Goal: Task Accomplishment & Management: Use online tool/utility

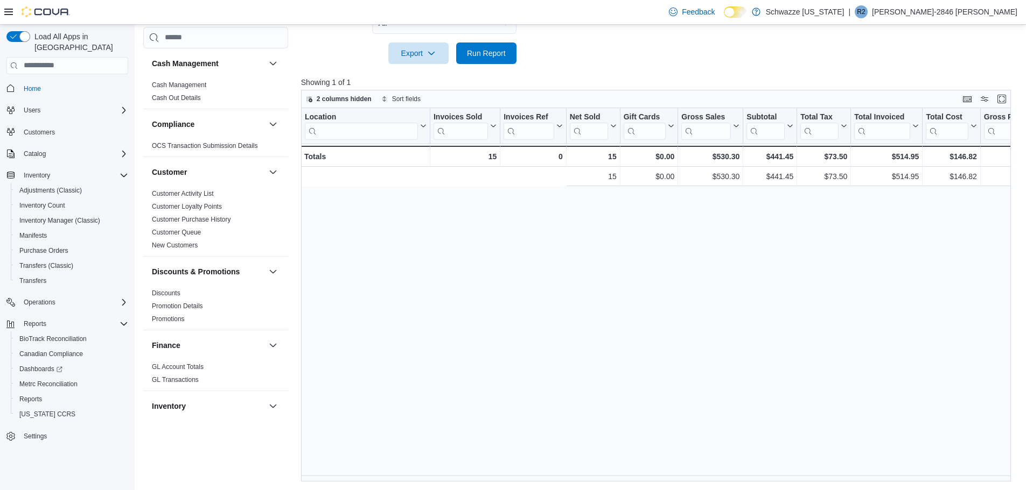
scroll to position [0, 327]
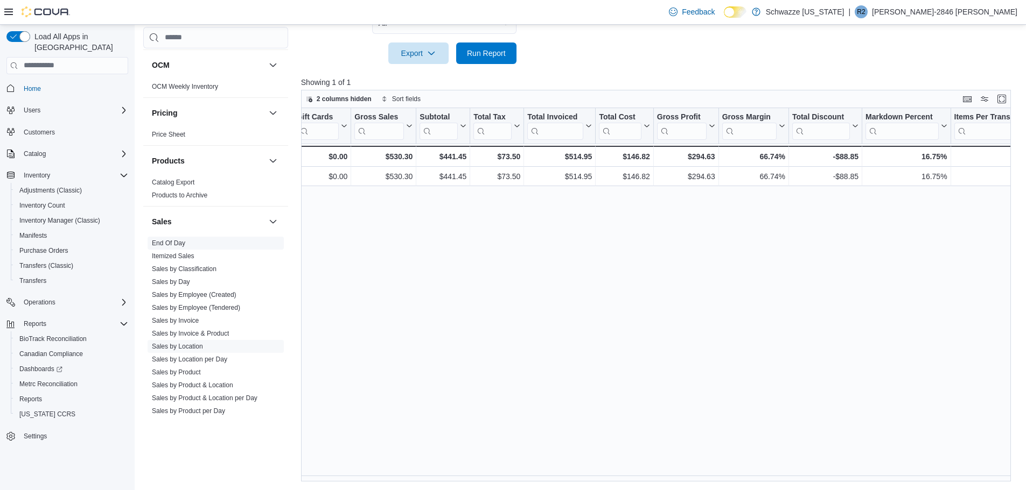
click at [203, 244] on span "End Of Day" at bounding box center [216, 243] width 136 height 13
click at [172, 243] on link "End Of Day" at bounding box center [168, 244] width 33 height 8
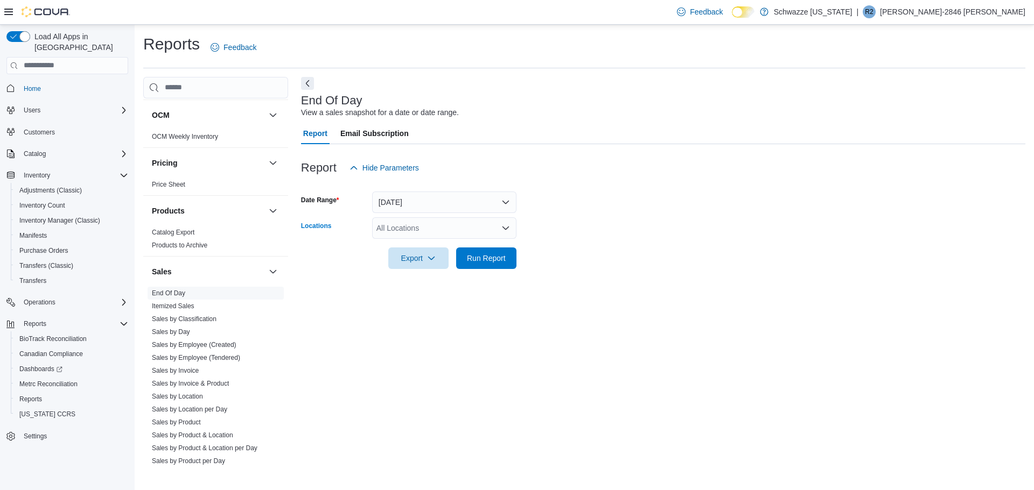
drag, startPoint x: 453, startPoint y: 230, endPoint x: 447, endPoint y: 237, distance: 9.2
click at [449, 230] on div "All Locations" at bounding box center [444, 229] width 144 height 22
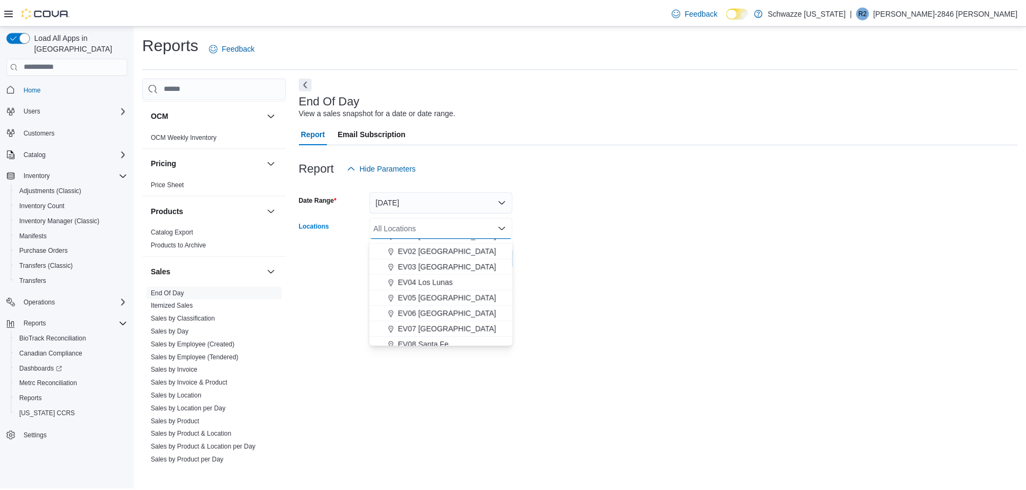
scroll to position [108, 0]
click at [471, 326] on span "EV11 [GEOGRAPHIC_DATA]" at bounding box center [450, 326] width 99 height 11
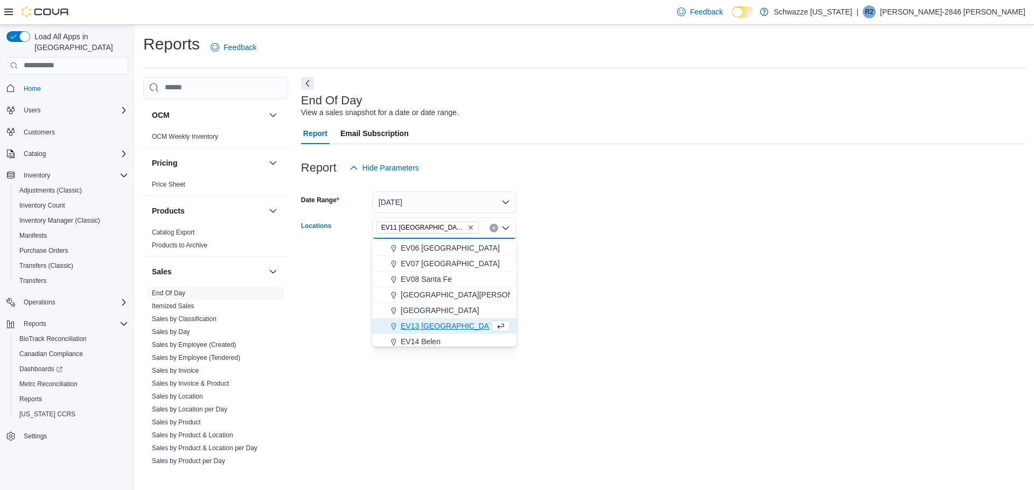
click at [605, 265] on form "Date Range [DATE] Locations [GEOGRAPHIC_DATA] [GEOGRAPHIC_DATA] [GEOGRAPHIC_DAT…" at bounding box center [663, 224] width 724 height 90
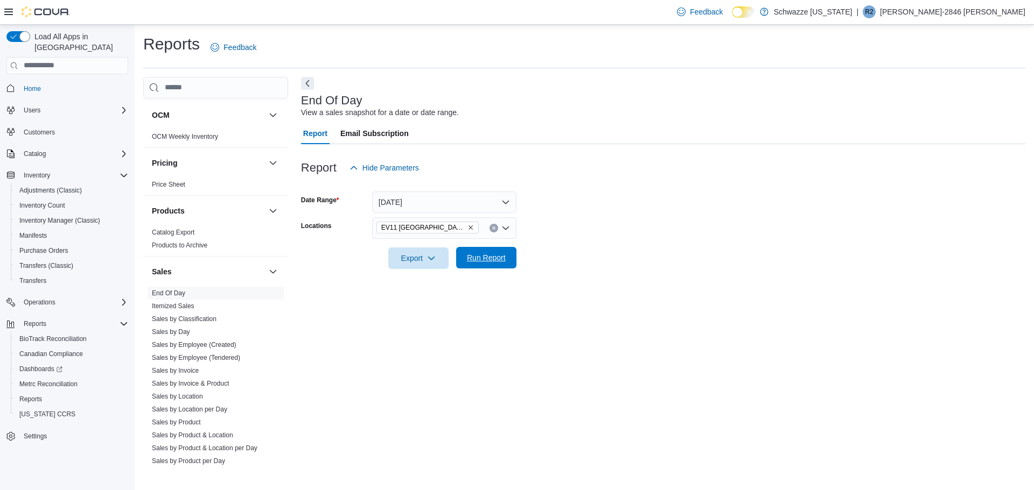
click at [479, 248] on div "Export Run Report" at bounding box center [408, 259] width 215 height 22
click at [489, 261] on span "Run Report" at bounding box center [486, 257] width 39 height 11
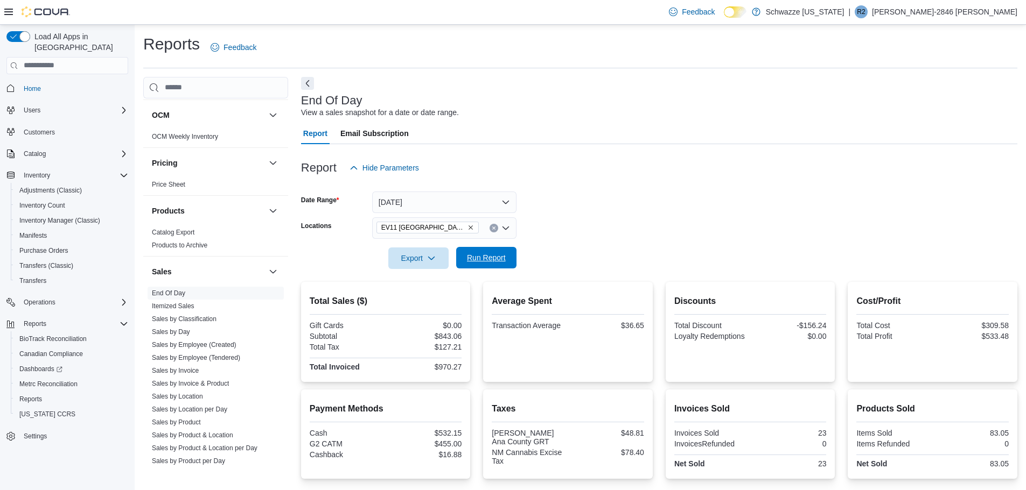
drag, startPoint x: 503, startPoint y: 257, endPoint x: 495, endPoint y: 249, distance: 11.0
click at [502, 258] on span "Run Report" at bounding box center [486, 257] width 39 height 11
click at [465, 227] on span "EV11 [GEOGRAPHIC_DATA]" at bounding box center [427, 227] width 93 height 11
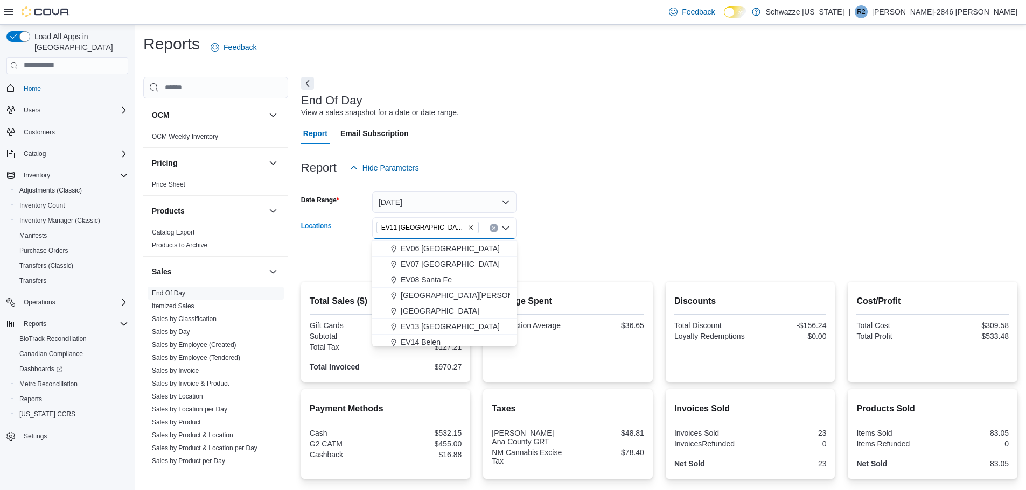
scroll to position [108, 0]
click at [448, 241] on button "EV06 [GEOGRAPHIC_DATA]" at bounding box center [444, 249] width 144 height 16
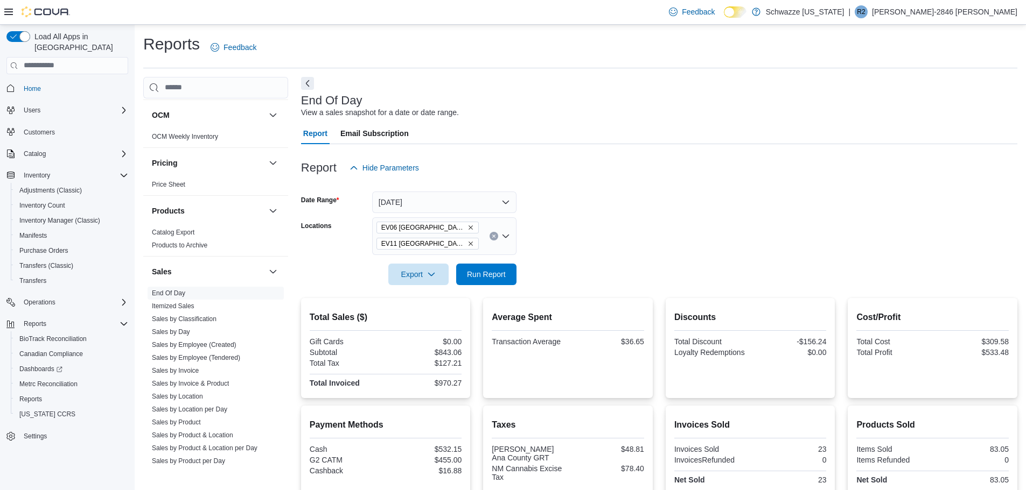
click at [566, 231] on form "Date Range [DATE] Locations [GEOGRAPHIC_DATA] [GEOGRAPHIC_DATA] [GEOGRAPHIC_DAT…" at bounding box center [659, 232] width 716 height 107
click at [468, 244] on icon "Remove EV11 Las Cruces South Valley from selection in this group" at bounding box center [470, 244] width 6 height 6
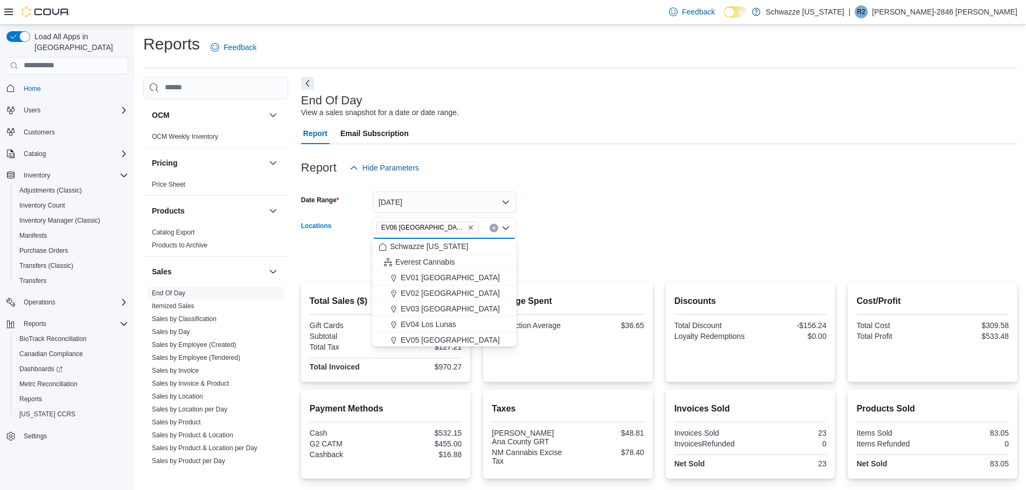
click at [556, 237] on form "Date Range [DATE] Locations [GEOGRAPHIC_DATA] [GEOGRAPHIC_DATA] [GEOGRAPHIC_DAT…" at bounding box center [659, 224] width 716 height 90
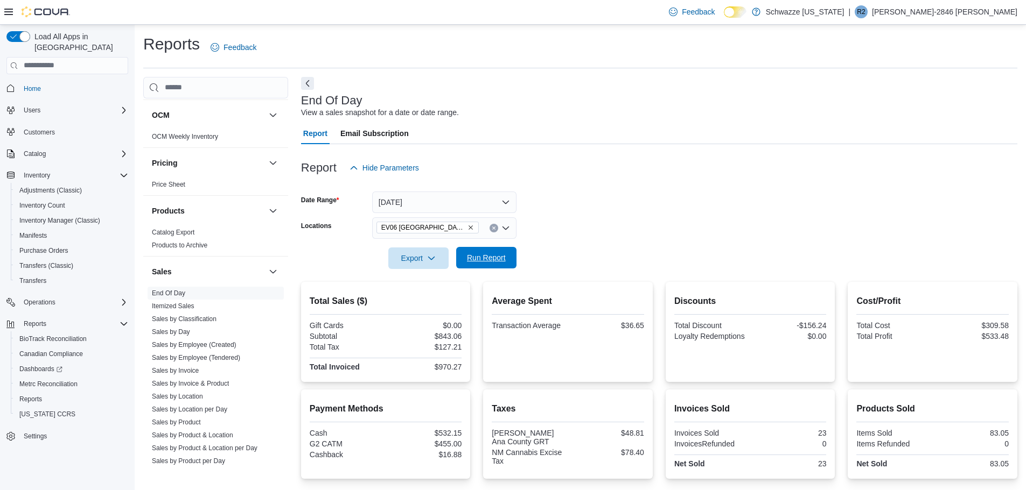
click at [478, 256] on span "Run Report" at bounding box center [486, 257] width 39 height 11
click at [467, 227] on icon "Remove EV06 Las Cruces East from selection in this group" at bounding box center [470, 228] width 6 height 6
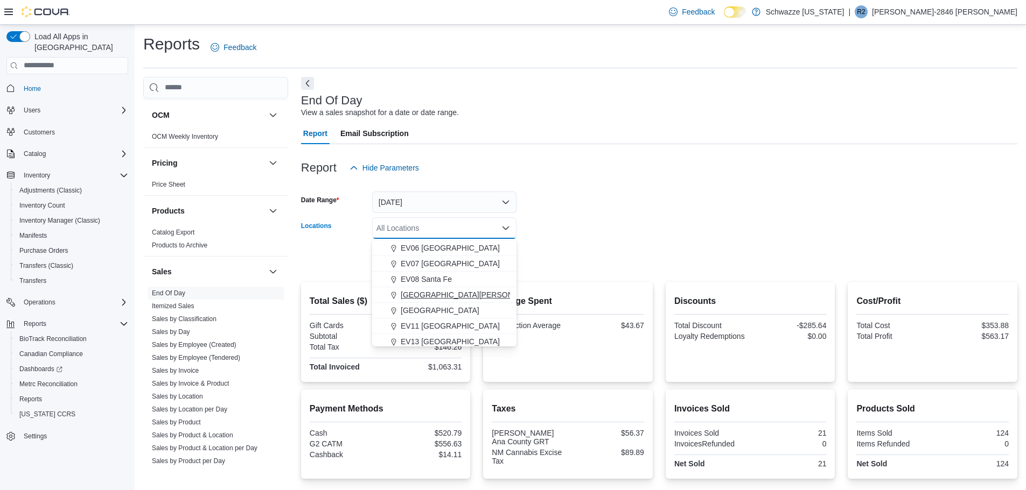
scroll to position [162, 0]
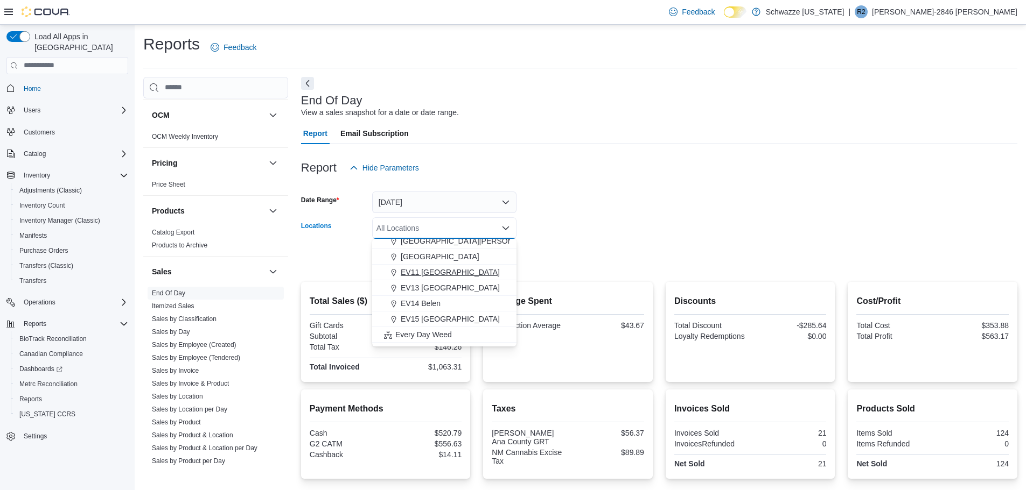
click at [475, 272] on span "EV11 [GEOGRAPHIC_DATA]" at bounding box center [450, 272] width 99 height 11
click at [467, 226] on icon "Remove EV11 Las Cruces South Valley from selection in this group" at bounding box center [470, 228] width 6 height 6
click at [468, 272] on button "EV15 [GEOGRAPHIC_DATA]" at bounding box center [444, 266] width 144 height 16
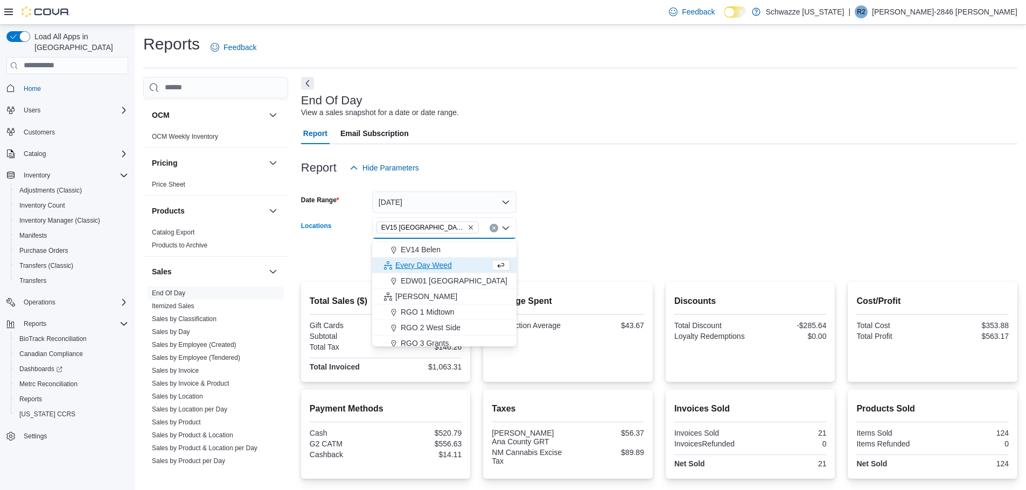
click at [520, 262] on form "Date Range [DATE] Locations EV15 [GEOGRAPHIC_DATA] [GEOGRAPHIC_DATA] box. Selec…" at bounding box center [659, 224] width 716 height 90
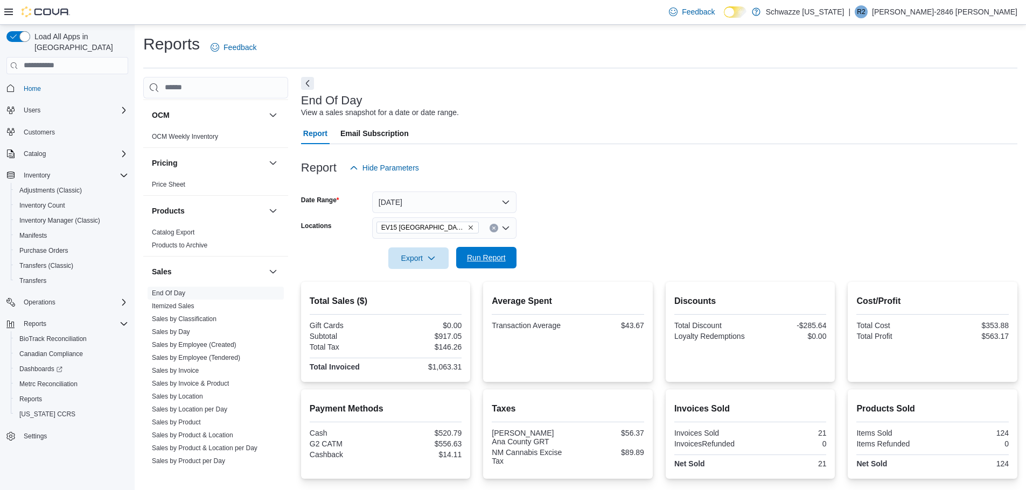
click at [496, 262] on span "Run Report" at bounding box center [486, 257] width 39 height 11
click at [468, 226] on icon "Remove EV15 Las Cruces North from selection in this group" at bounding box center [470, 228] width 4 height 4
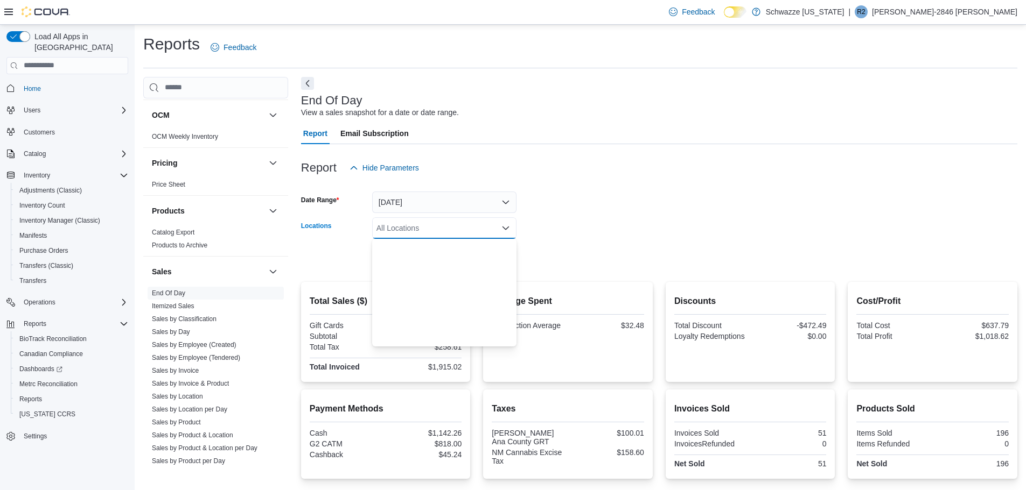
scroll to position [485, 0]
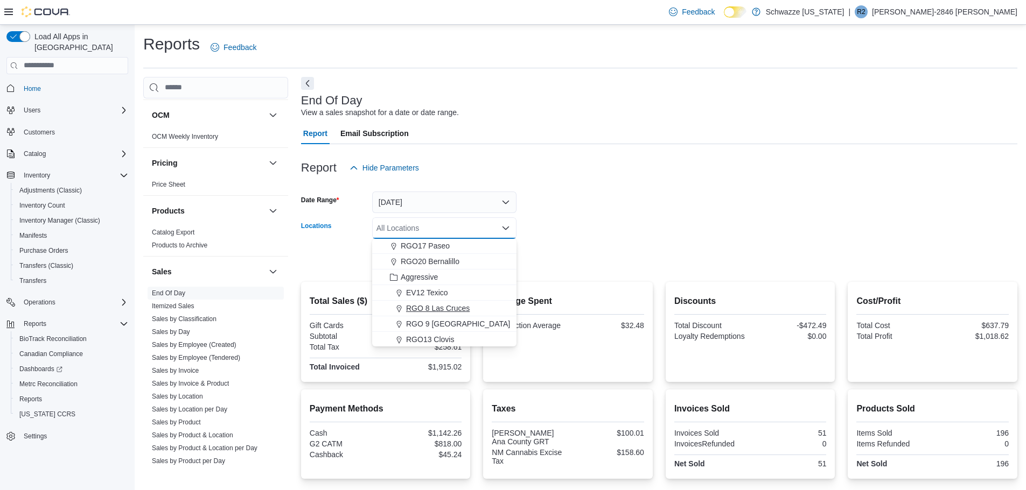
click at [471, 305] on div "RGO 8 Las Cruces" at bounding box center [443, 308] width 131 height 11
click at [557, 238] on form "Date Range [DATE] Locations [GEOGRAPHIC_DATA] 8 [GEOGRAPHIC_DATA] Combo box. Se…" at bounding box center [659, 224] width 716 height 90
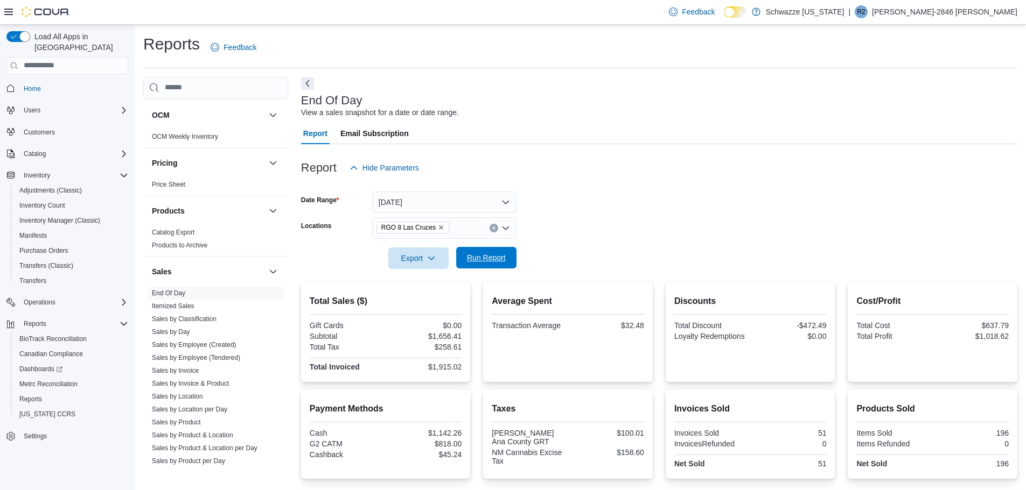
click at [485, 261] on span "Run Report" at bounding box center [486, 257] width 39 height 11
click at [438, 226] on icon "Remove RGO 8 Las Cruces from selection in this group" at bounding box center [441, 228] width 6 height 6
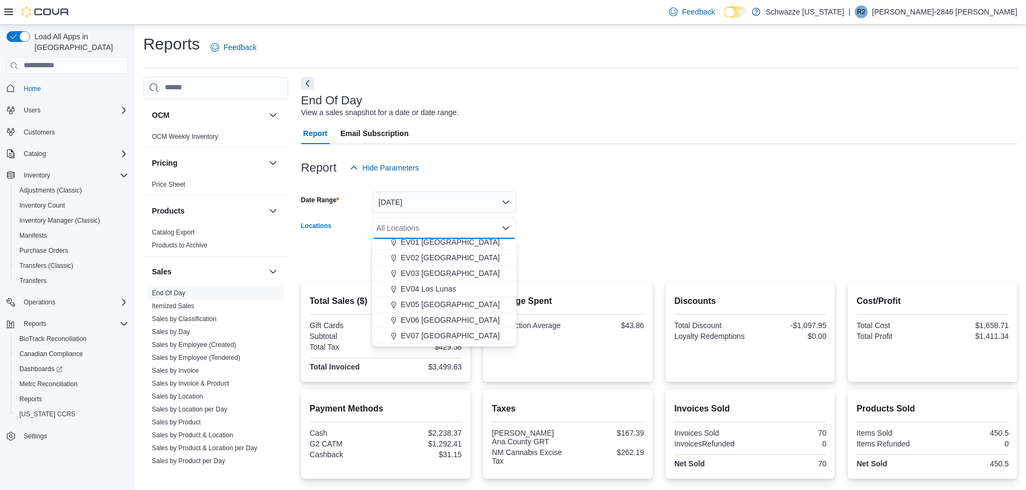
scroll to position [54, 0]
click at [472, 302] on span "EV06 [GEOGRAPHIC_DATA]" at bounding box center [450, 302] width 99 height 11
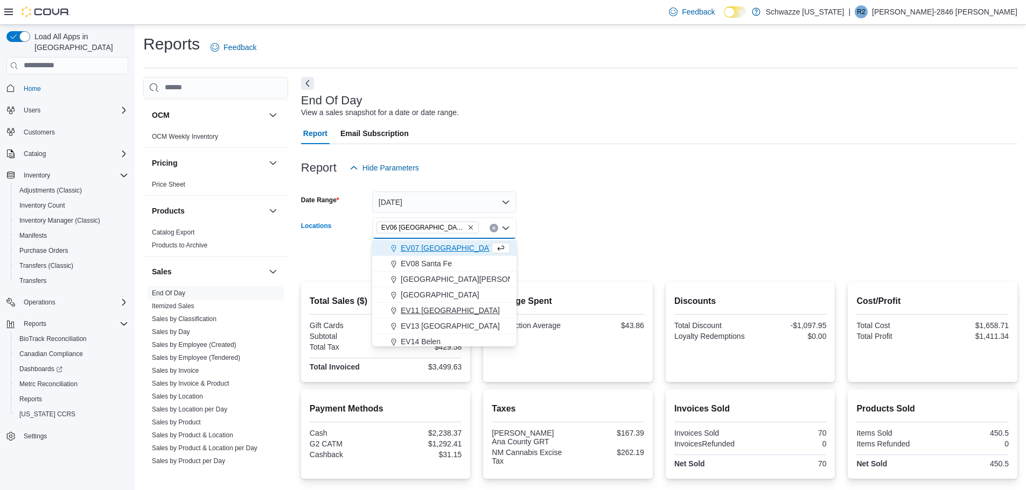
click at [446, 312] on span "EV11 [GEOGRAPHIC_DATA]" at bounding box center [450, 310] width 99 height 11
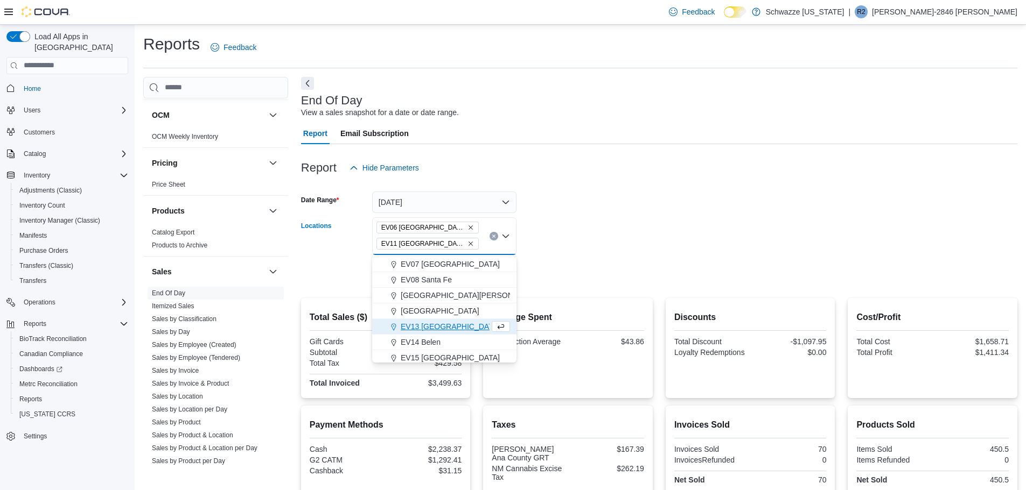
click at [545, 248] on form "Date Range [DATE] Locations [GEOGRAPHIC_DATA] [GEOGRAPHIC_DATA] [GEOGRAPHIC_DAT…" at bounding box center [659, 232] width 716 height 107
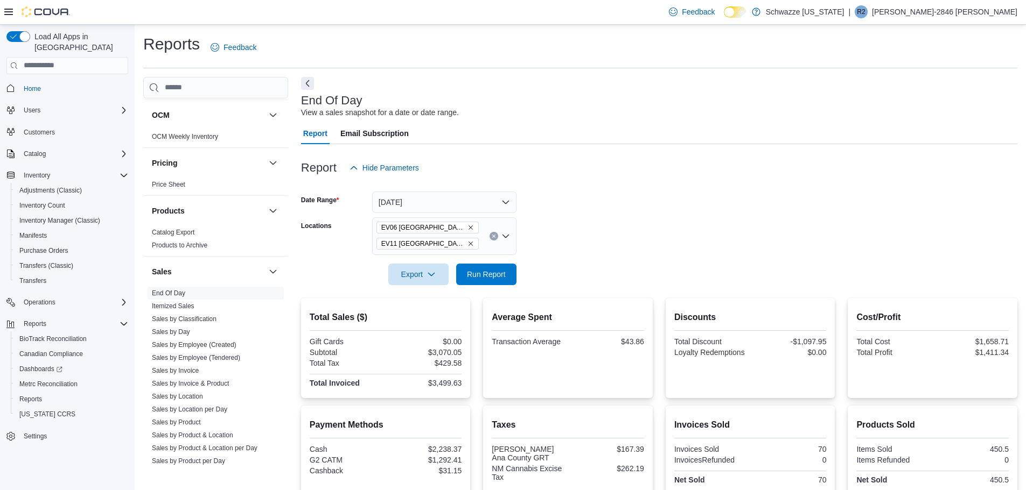
click at [467, 229] on icon "Remove EV06 Las Cruces East from selection in this group" at bounding box center [470, 228] width 6 height 6
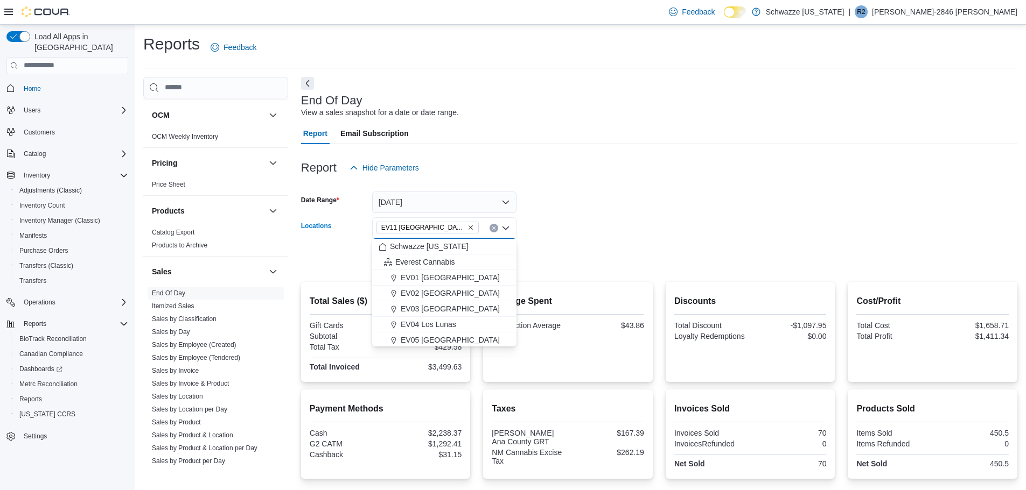
click at [542, 241] on div at bounding box center [659, 243] width 716 height 9
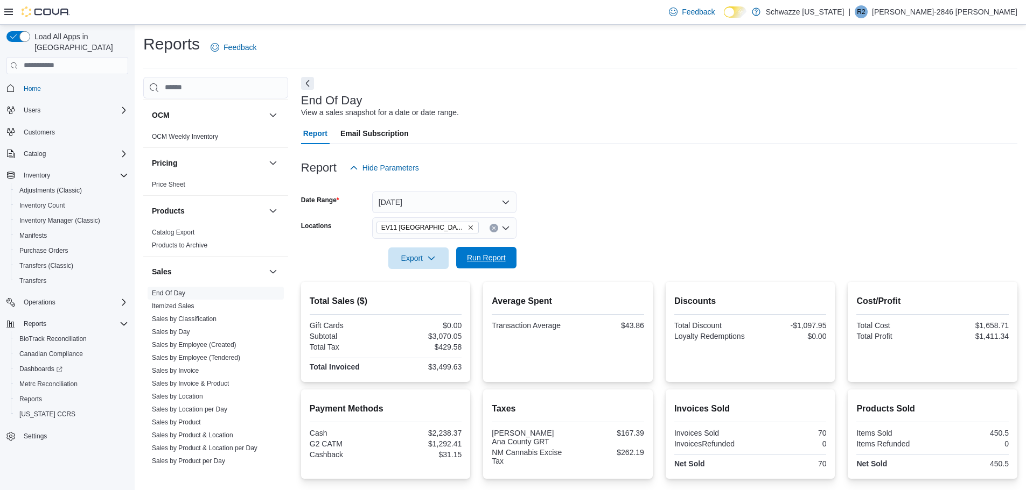
drag, startPoint x: 486, startPoint y: 262, endPoint x: 508, endPoint y: 259, distance: 21.6
click at [485, 262] on span "Run Report" at bounding box center [486, 257] width 39 height 11
